Goal: Obtain resource: Download file/media

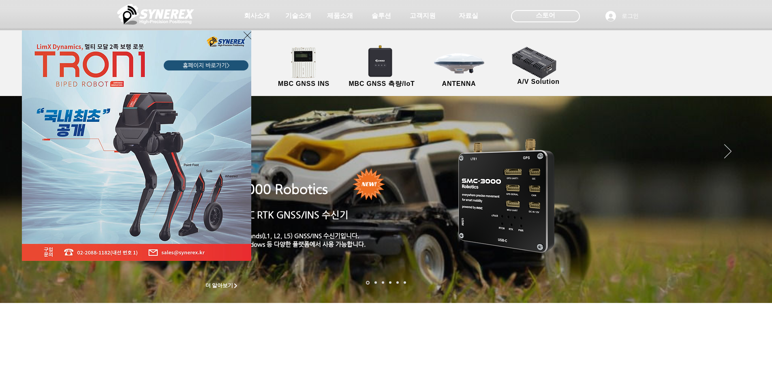
click at [245, 33] on icon "사이트로 돌아가기" at bounding box center [247, 35] width 8 height 10
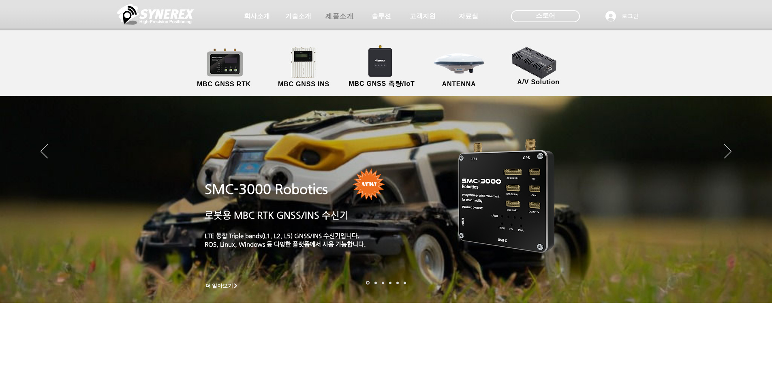
click at [341, 19] on span "제품소개" at bounding box center [339, 16] width 28 height 9
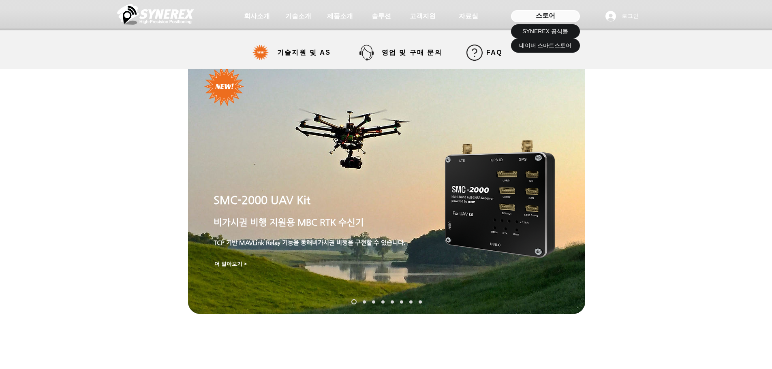
click at [532, 18] on div "스토어" at bounding box center [545, 16] width 69 height 12
click at [537, 30] on span "SYNEREX 공식몰" at bounding box center [545, 32] width 46 height 8
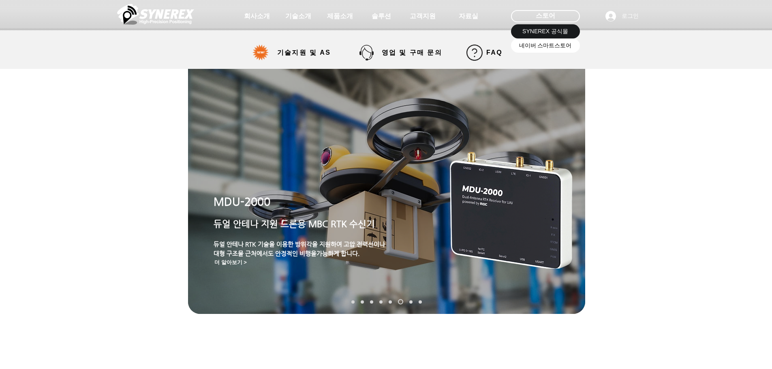
click at [556, 42] on span "네이버 스마트스토어" at bounding box center [545, 46] width 53 height 8
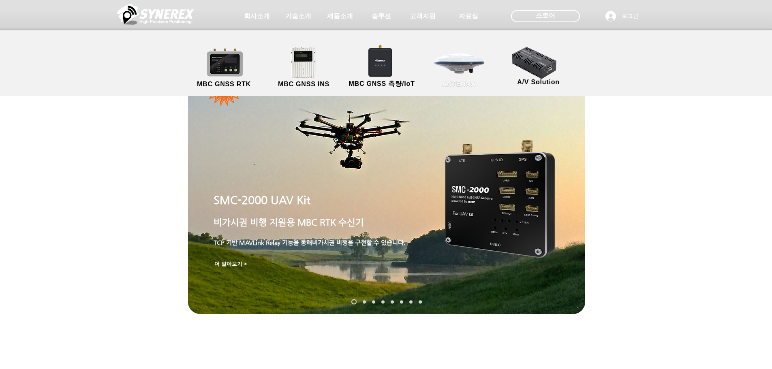
click at [467, 68] on link "ANTENNA" at bounding box center [458, 68] width 73 height 43
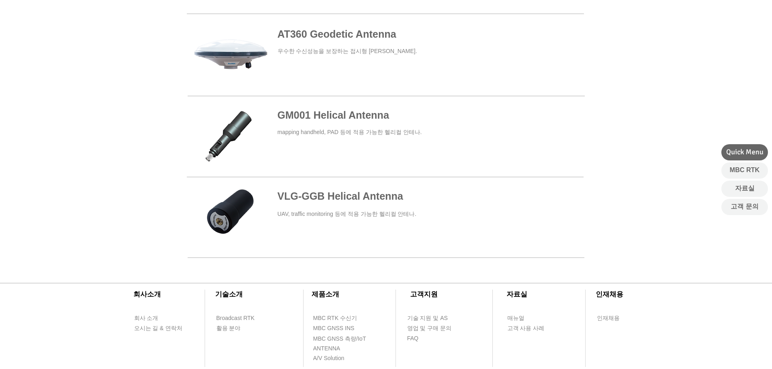
scroll to position [365, 0]
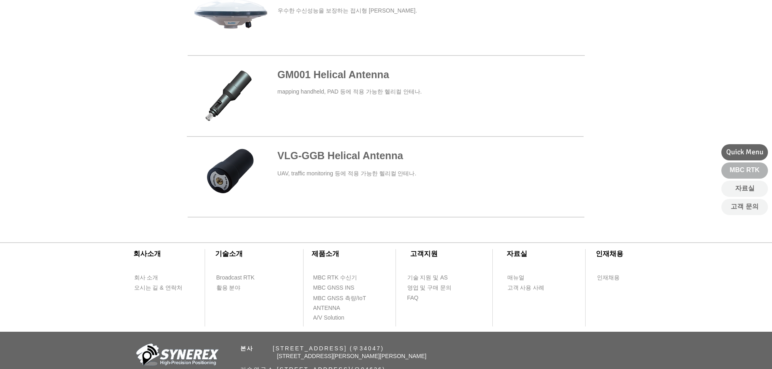
click at [738, 168] on span "MBC RTK" at bounding box center [744, 170] width 30 height 9
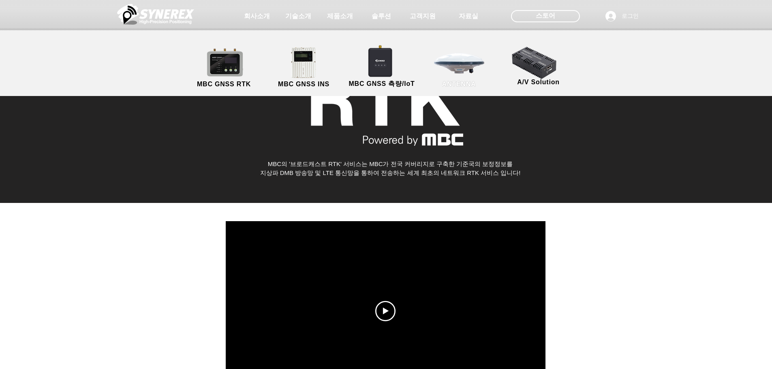
click at [469, 68] on link "ANTENNA" at bounding box center [458, 68] width 73 height 43
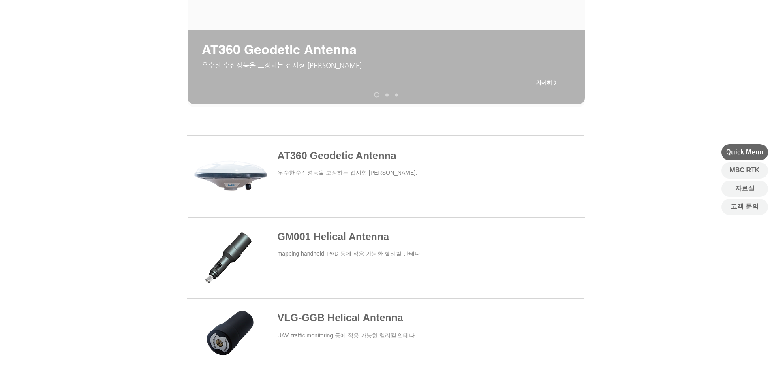
scroll to position [243, 0]
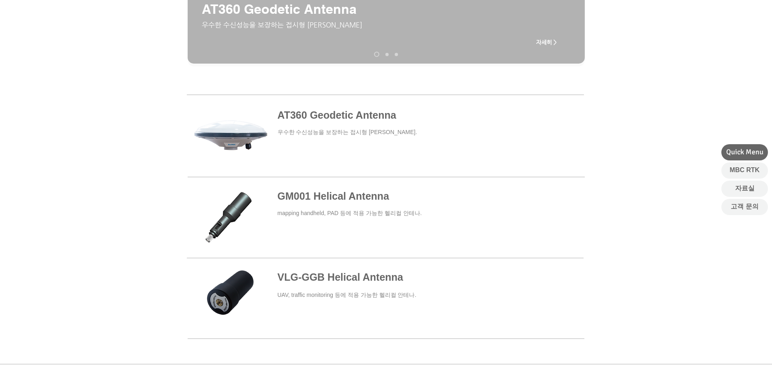
click at [386, 54] on link "AT200 Aviation Antenna" at bounding box center [386, 54] width 3 height 3
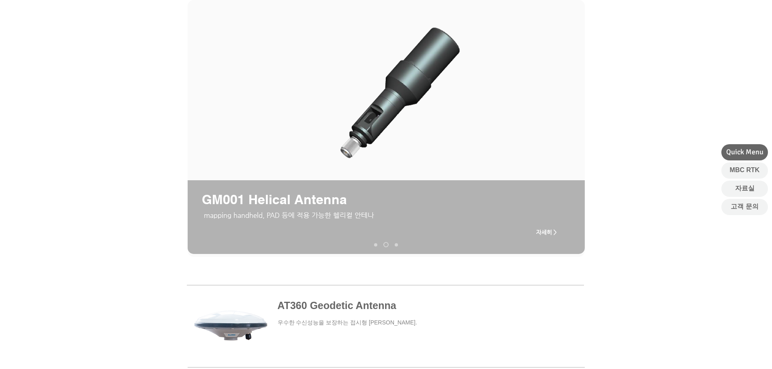
scroll to position [12, 0]
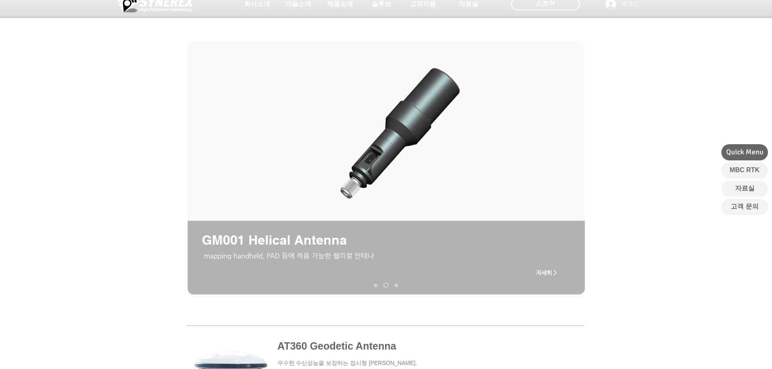
click at [543, 273] on span "자세히 >" at bounding box center [546, 272] width 21 height 6
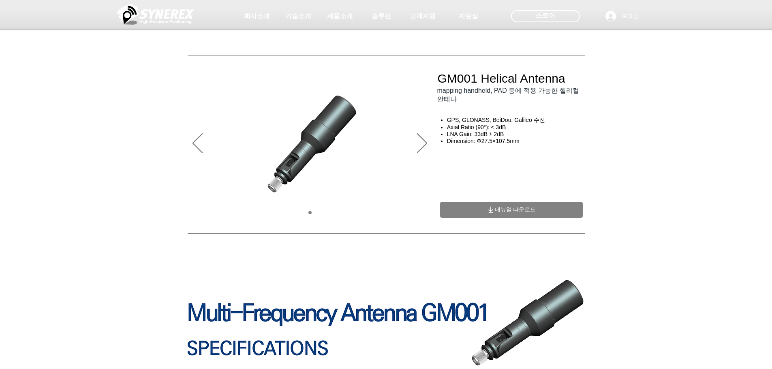
click at [510, 213] on span "매뉴얼 다운로드" at bounding box center [515, 209] width 41 height 7
